Goal: Task Accomplishment & Management: Use online tool/utility

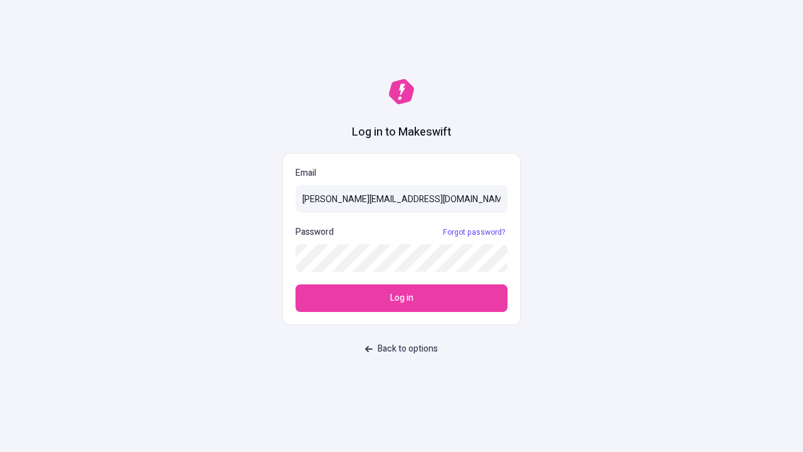
type input "[PERSON_NAME][EMAIL_ADDRESS][DOMAIN_NAME]"
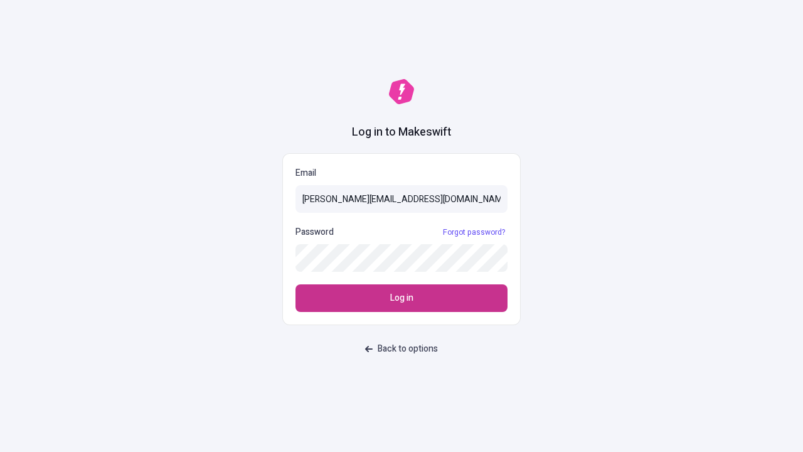
click at [401, 298] on span "Log in" at bounding box center [401, 298] width 23 height 14
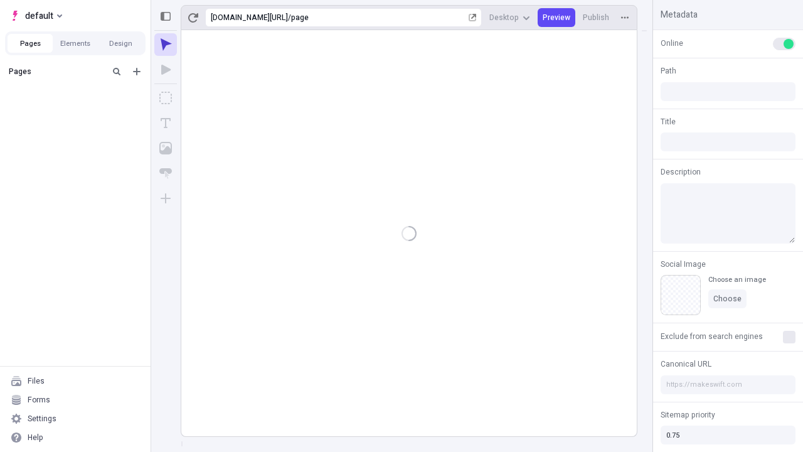
type input "/page"
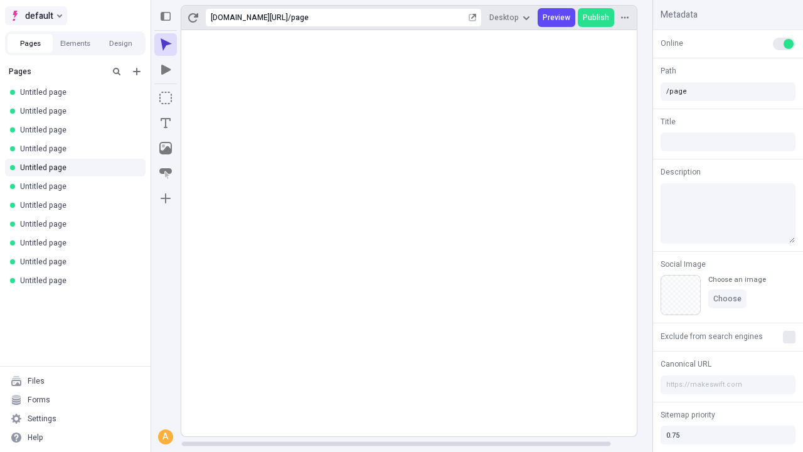
click at [35, 16] on span "default" at bounding box center [39, 15] width 28 height 15
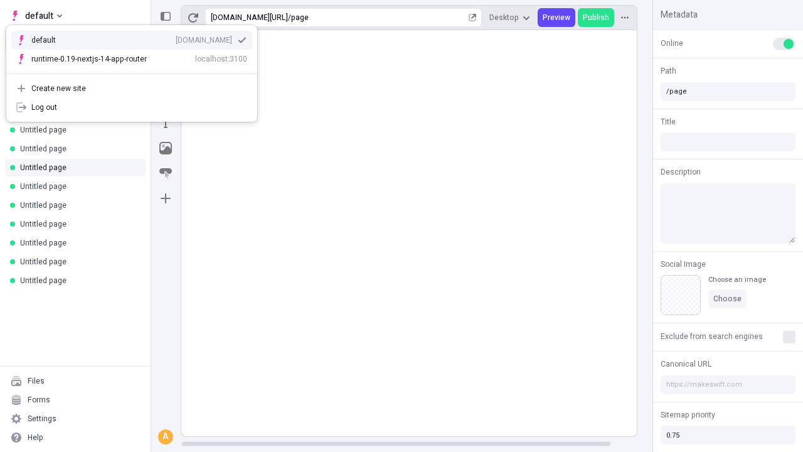
click at [176, 38] on div "qee9k4dy7d.staging.makeswift.site" at bounding box center [204, 40] width 56 height 10
click at [137, 72] on icon "Add new" at bounding box center [137, 72] width 8 height 8
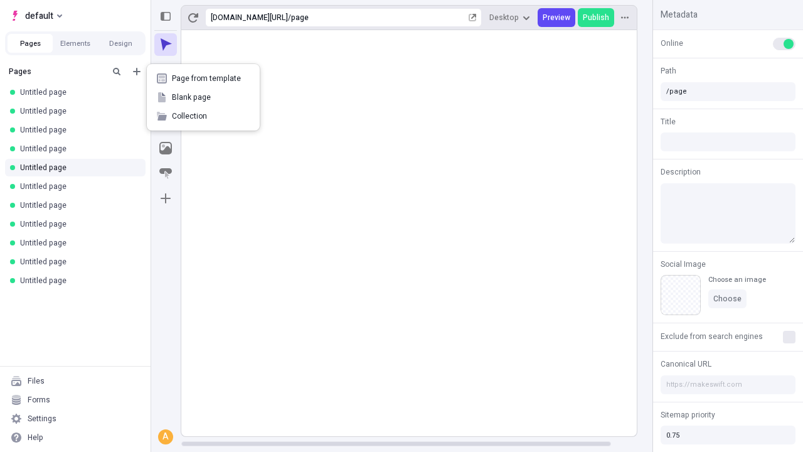
click at [203, 97] on span "Blank page" at bounding box center [211, 97] width 78 height 10
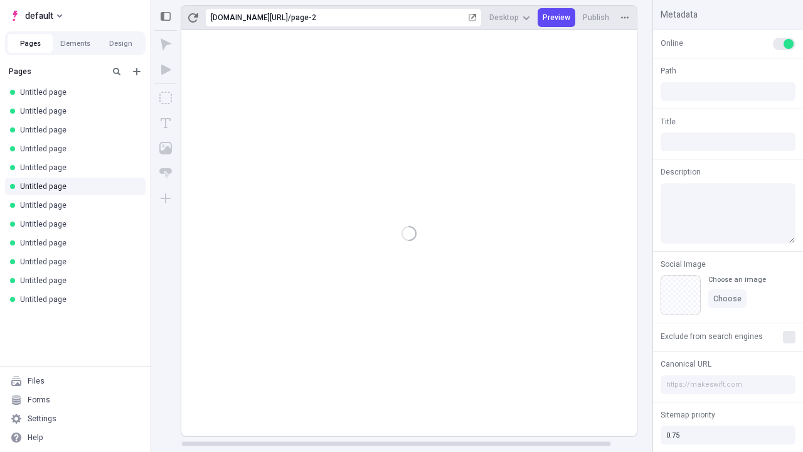
type input "/page-2"
